Goal: Navigation & Orientation: Understand site structure

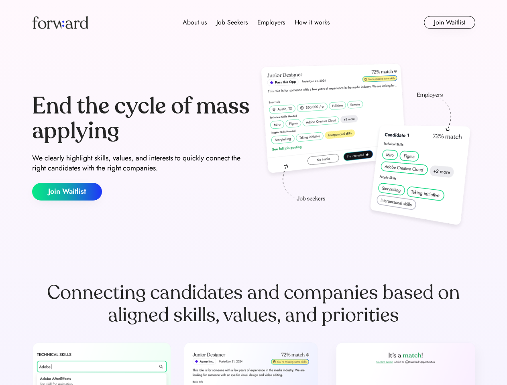
click at [253, 193] on div "End the cycle of mass applying We clearly highlight skills, values, and interes…" at bounding box center [253, 147] width 443 height 173
click at [254, 22] on div "About us Job Seekers Employers How it works" at bounding box center [256, 23] width 316 height 10
click at [60, 22] on img at bounding box center [60, 22] width 56 height 13
click at [256, 22] on div "About us Job Seekers Employers How it works" at bounding box center [256, 23] width 316 height 10
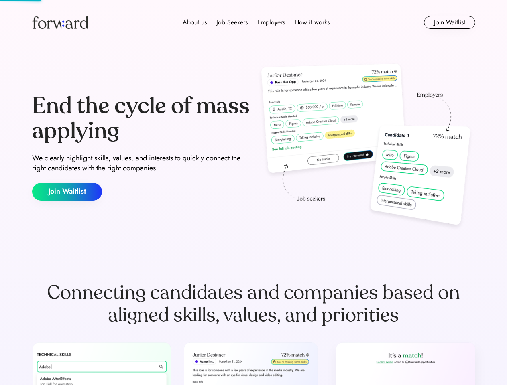
click at [195, 22] on div "About us" at bounding box center [195, 23] width 24 height 10
click at [232, 22] on div "Job Seekers" at bounding box center [231, 23] width 31 height 10
click at [271, 22] on div "Employers" at bounding box center [271, 23] width 28 height 10
click at [312, 22] on div "How it works" at bounding box center [312, 23] width 35 height 10
click at [449, 22] on button "Join Waitlist" at bounding box center [449, 22] width 51 height 13
